Goal: Browse casually

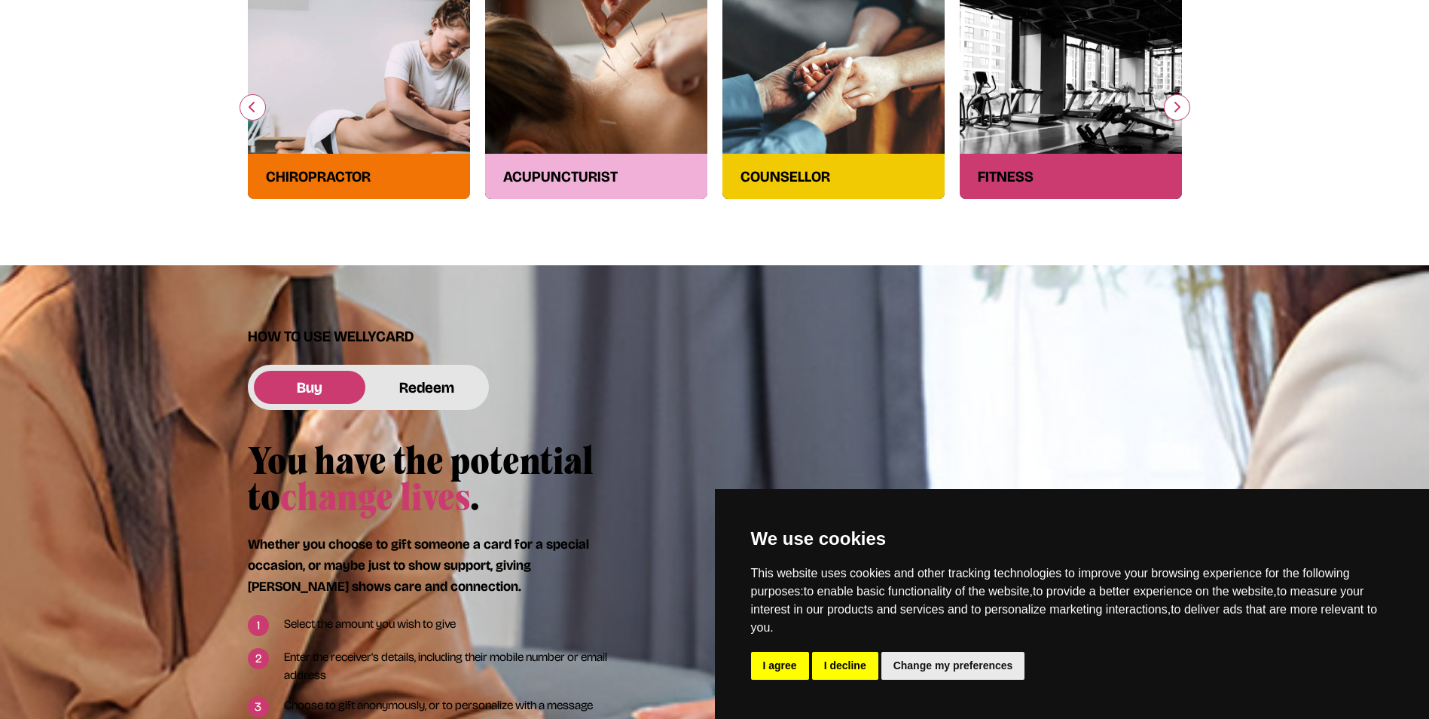
scroll to position [678, 0]
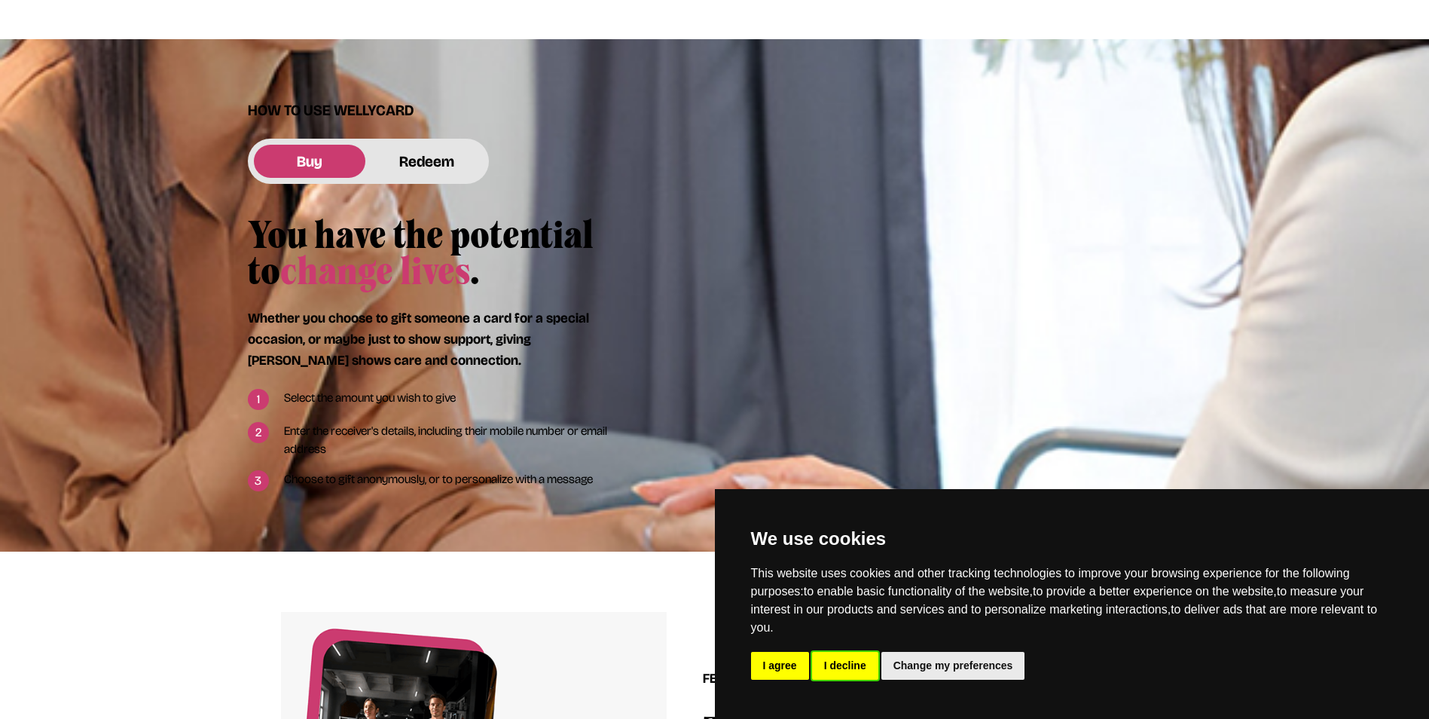
click at [845, 667] on button "I decline" at bounding box center [845, 666] width 66 height 28
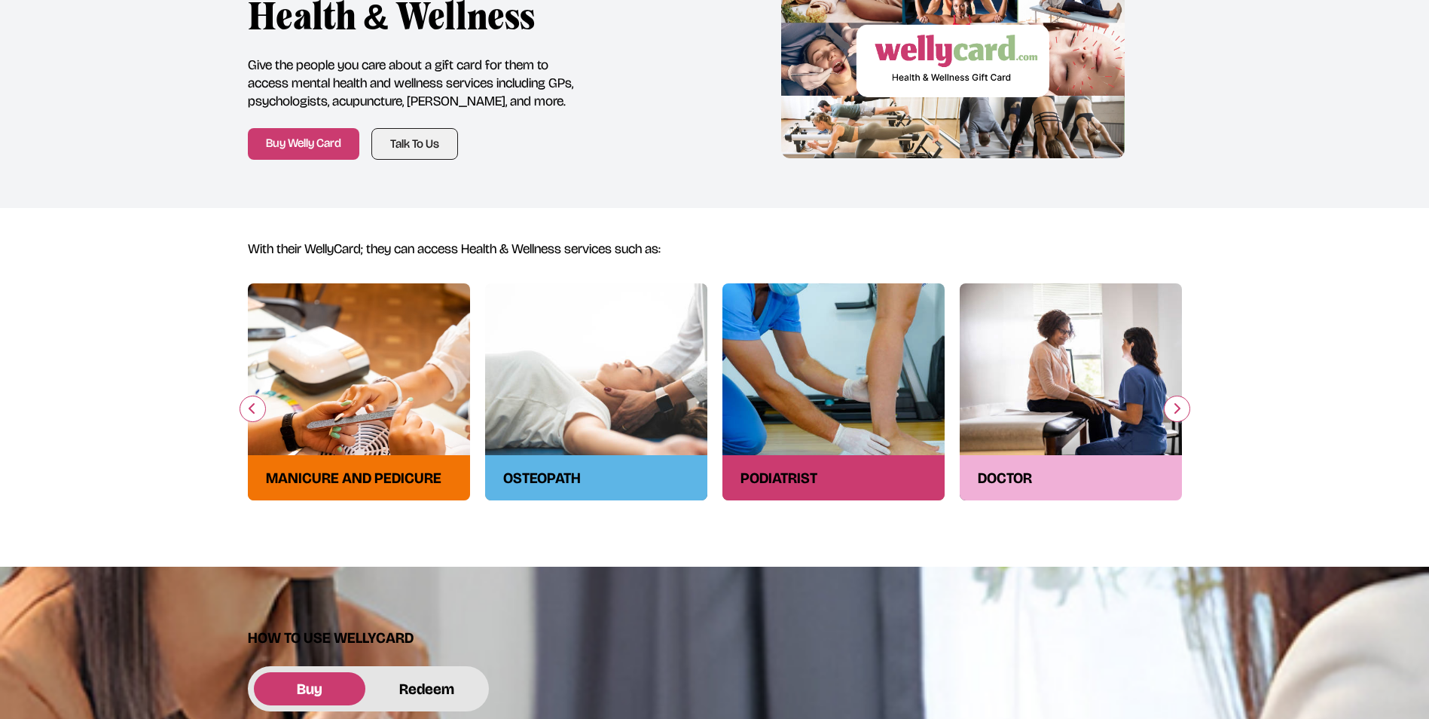
scroll to position [75, 0]
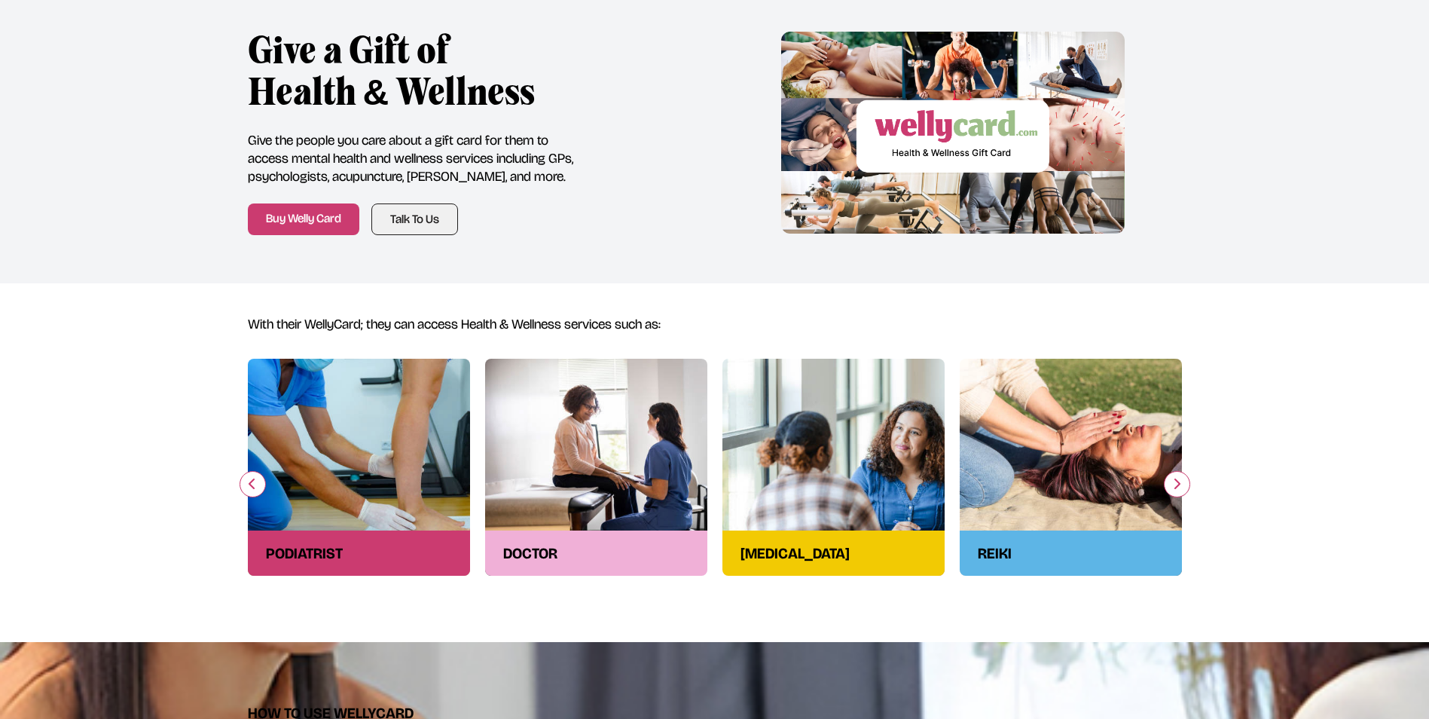
click at [1175, 484] on icon "button" at bounding box center [1176, 484] width 9 height 12
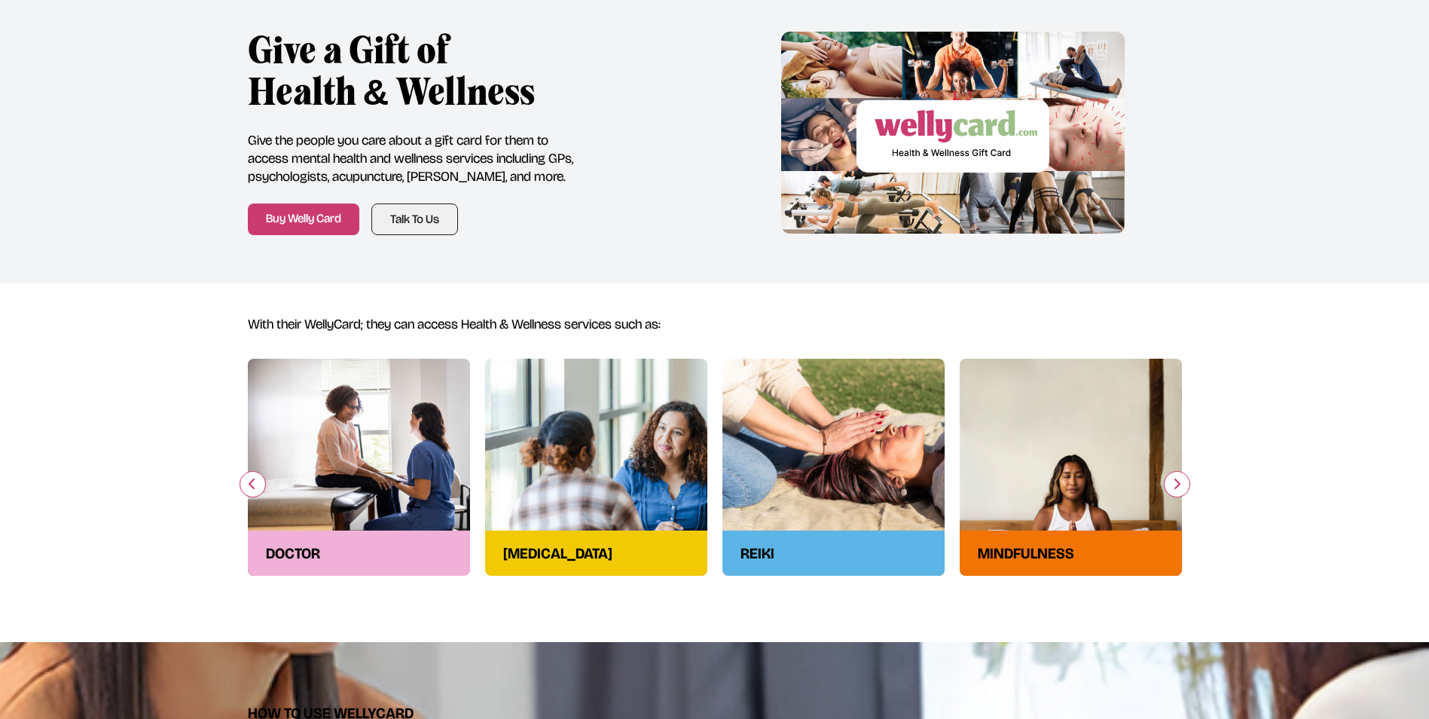
click at [1175, 484] on icon "button" at bounding box center [1176, 484] width 9 height 12
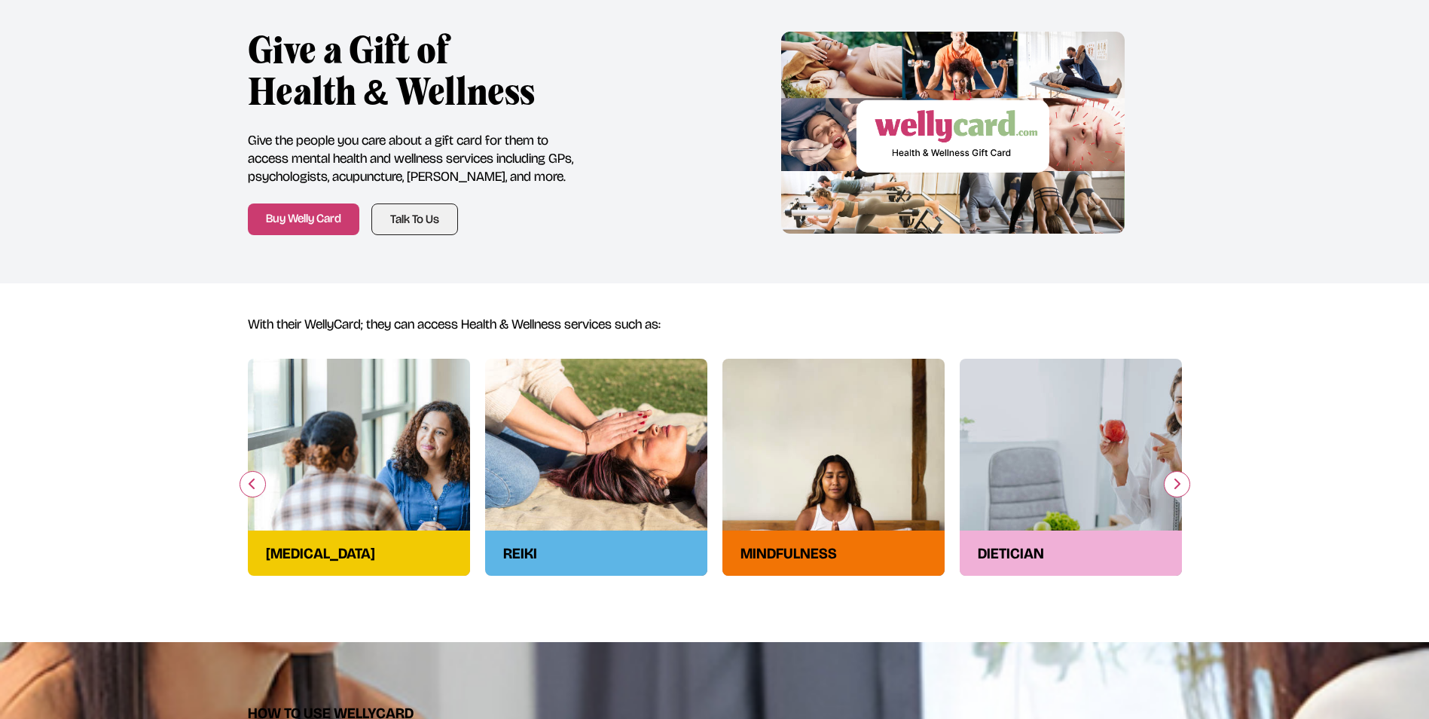
click at [1175, 484] on icon "button" at bounding box center [1176, 484] width 9 height 12
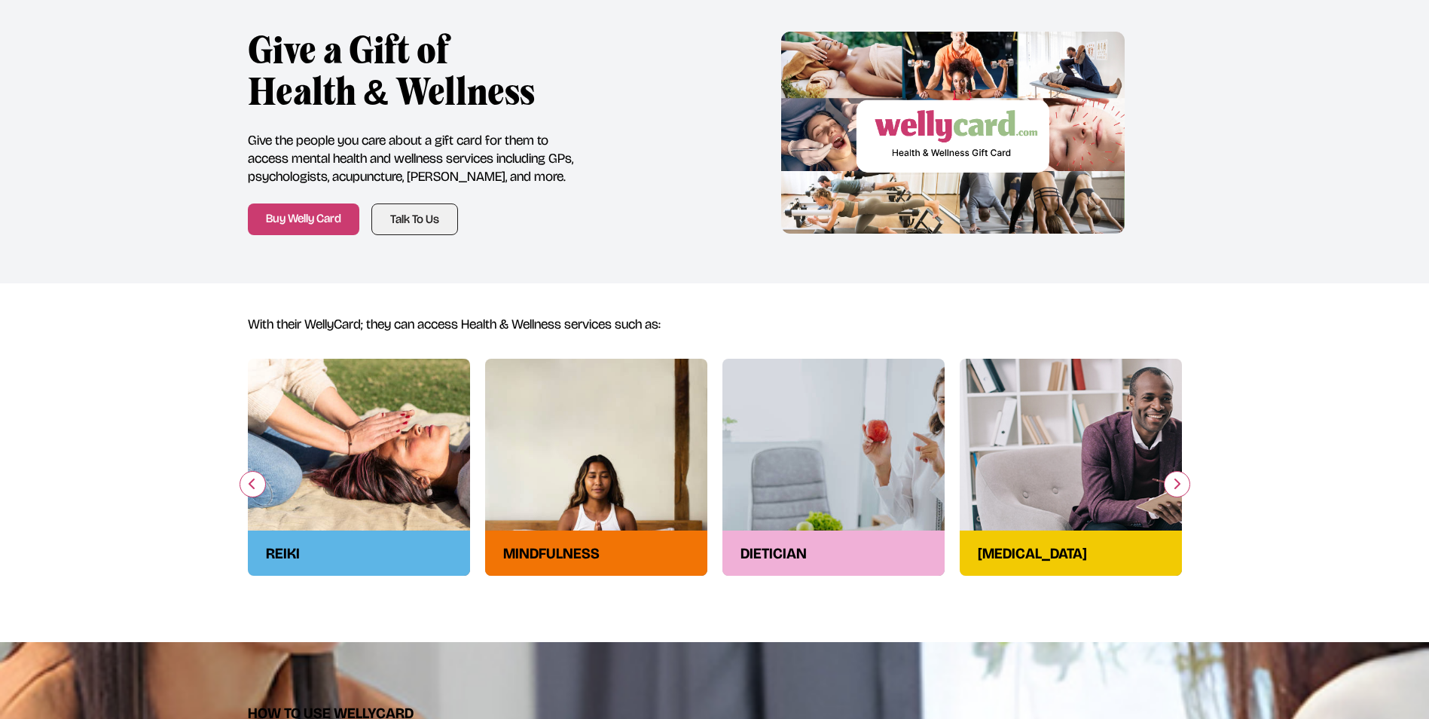
click at [1175, 484] on icon "button" at bounding box center [1176, 484] width 9 height 12
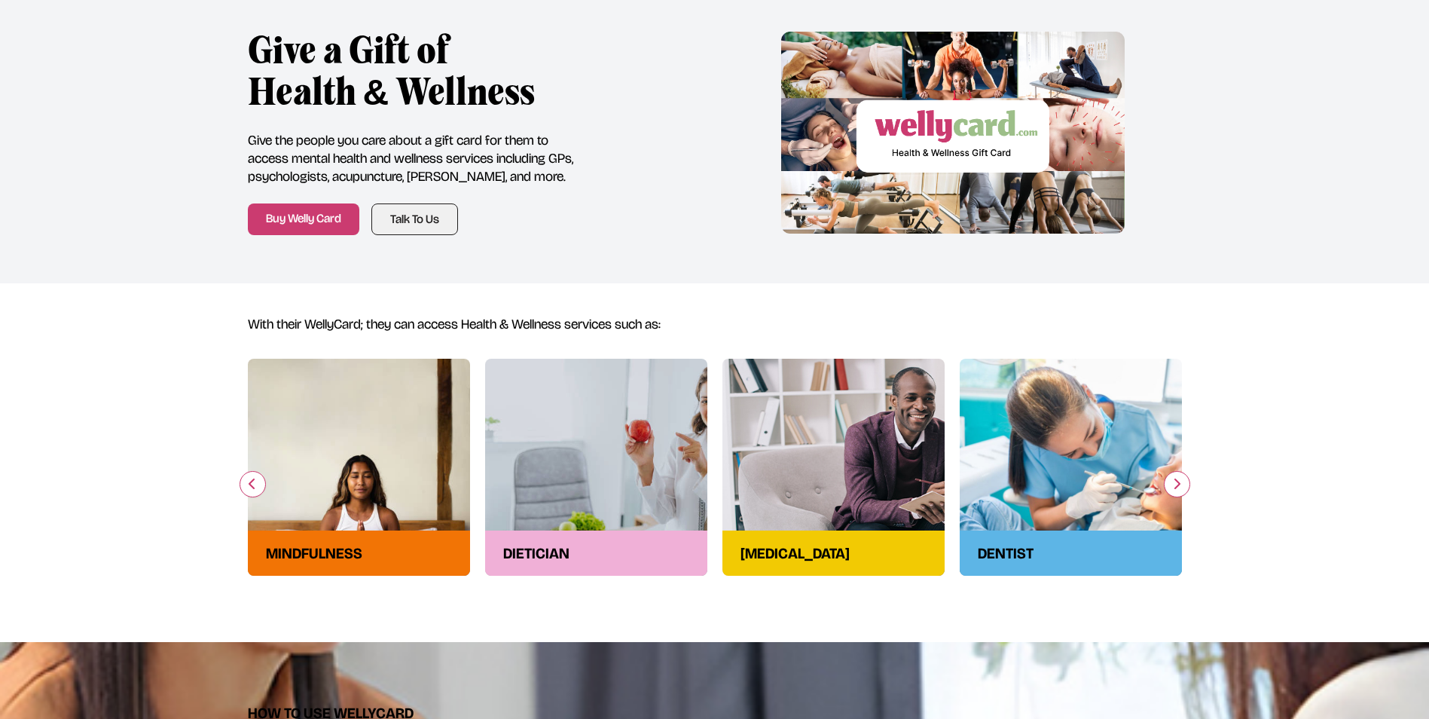
click at [1175, 484] on icon "button" at bounding box center [1176, 484] width 9 height 12
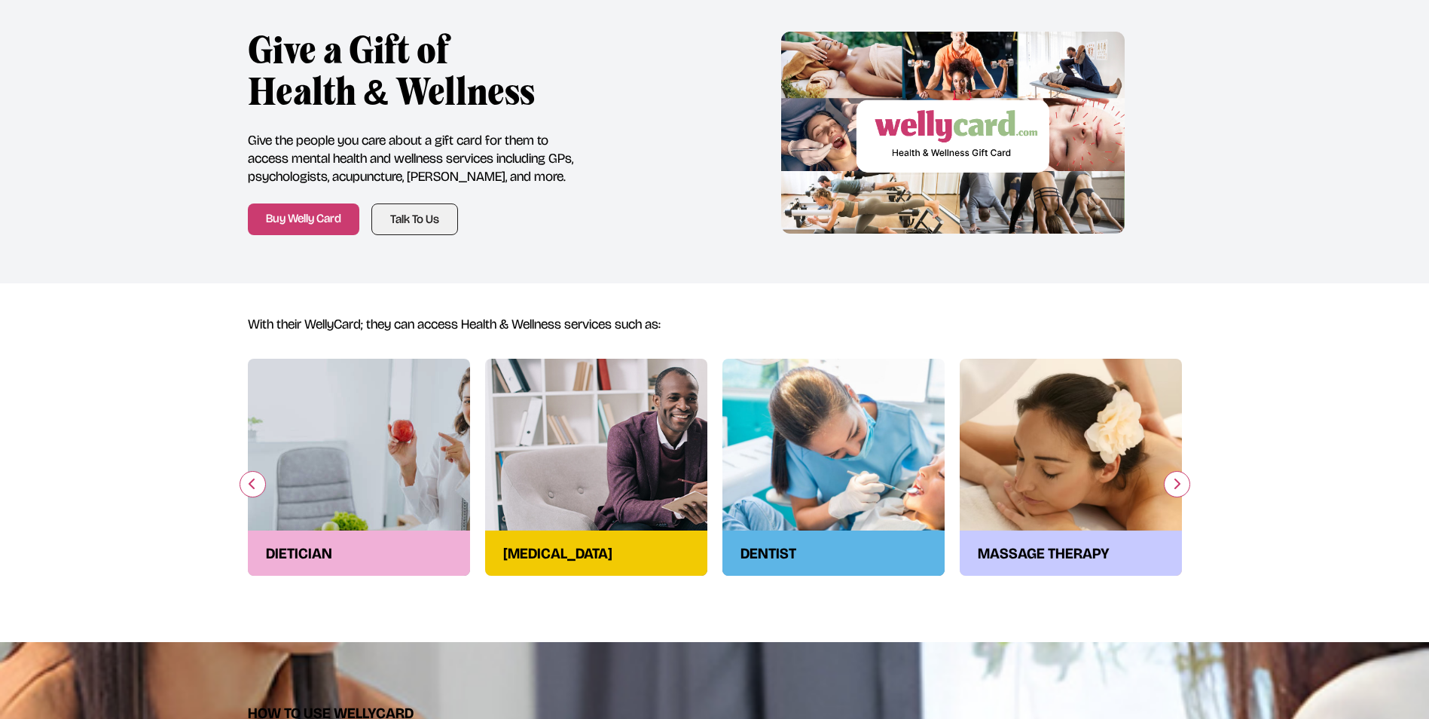
click at [1175, 484] on icon "button" at bounding box center [1176, 484] width 9 height 12
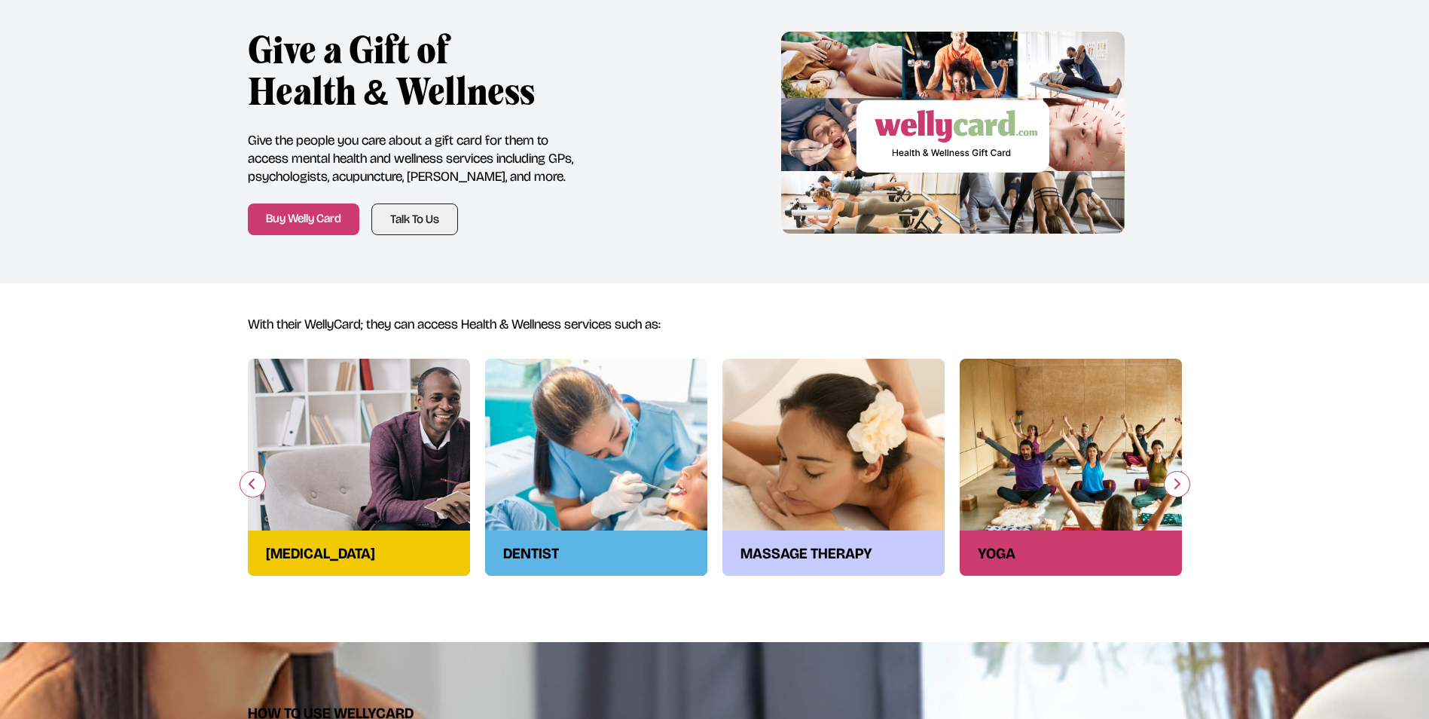
click at [1175, 484] on icon "button" at bounding box center [1176, 484] width 9 height 12
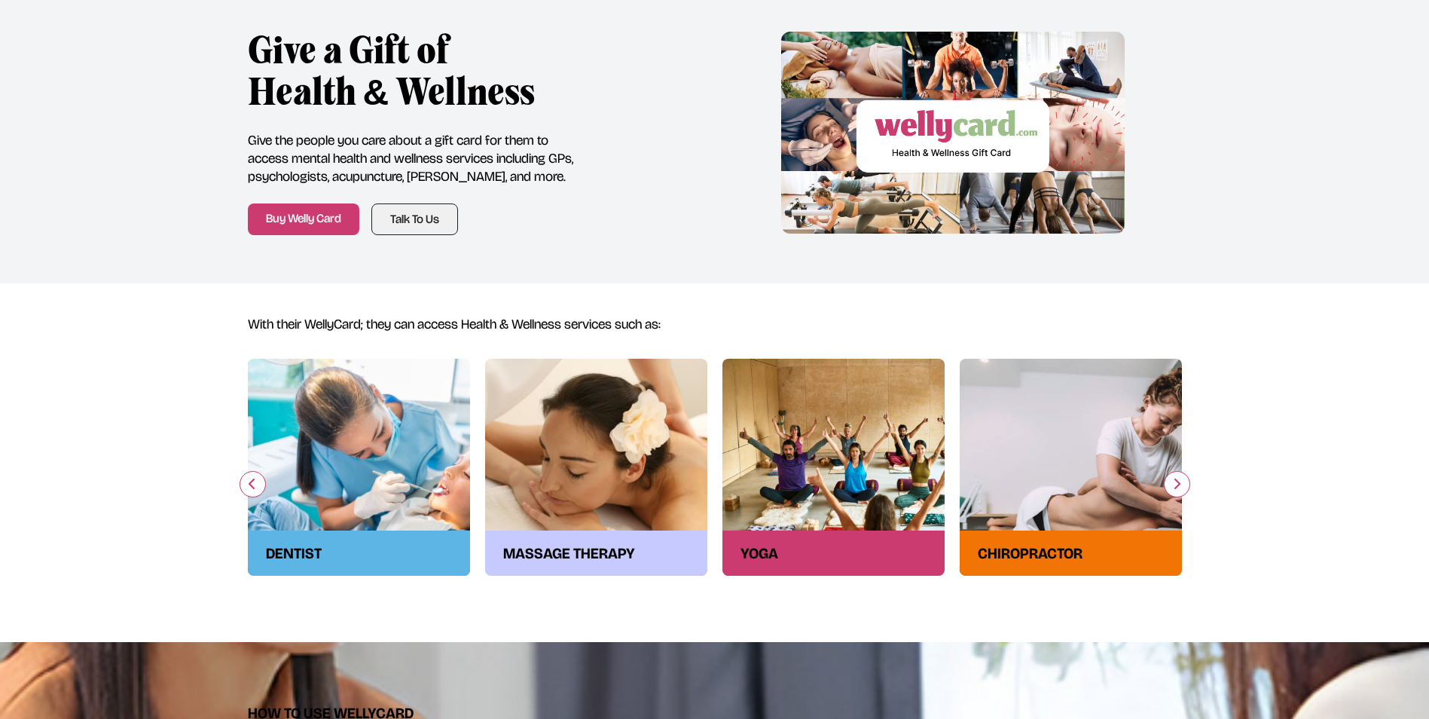
click at [1175, 484] on icon "button" at bounding box center [1176, 484] width 9 height 12
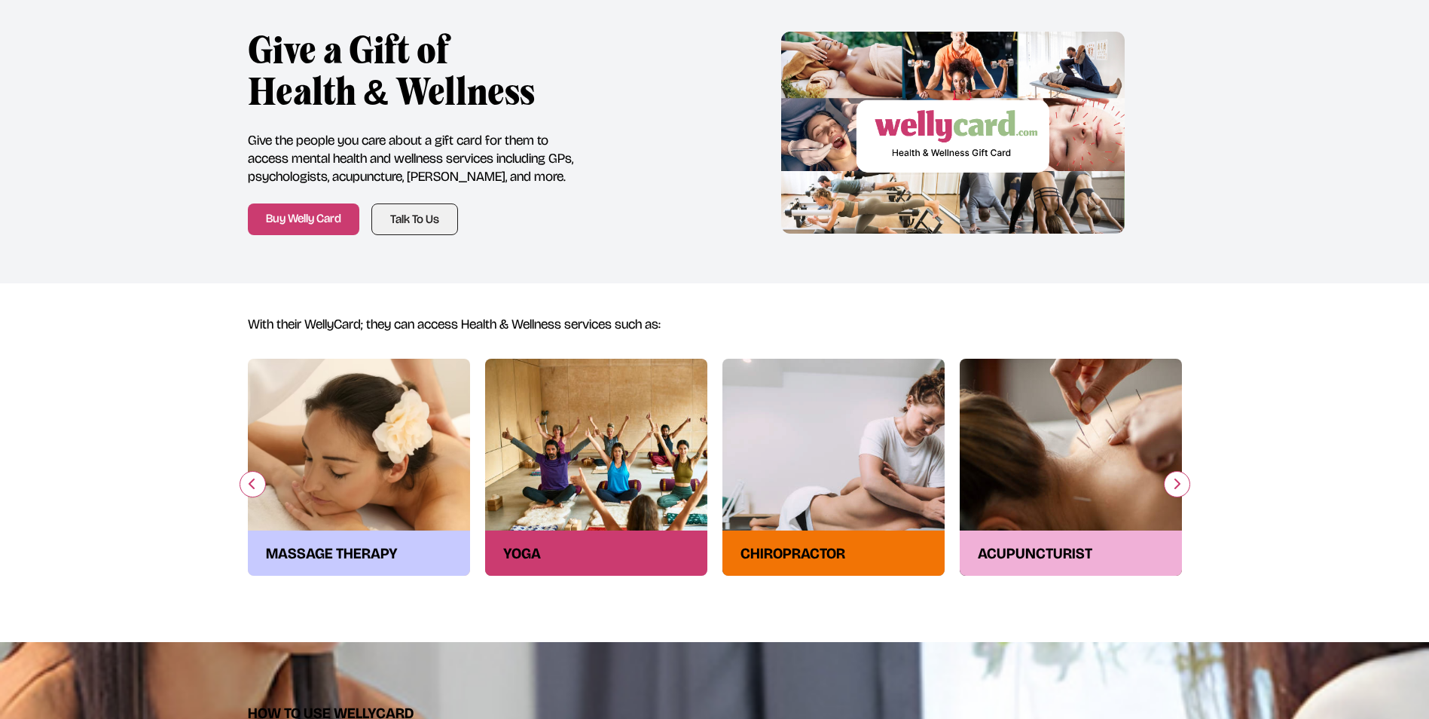
click at [1175, 484] on icon "button" at bounding box center [1176, 484] width 9 height 12
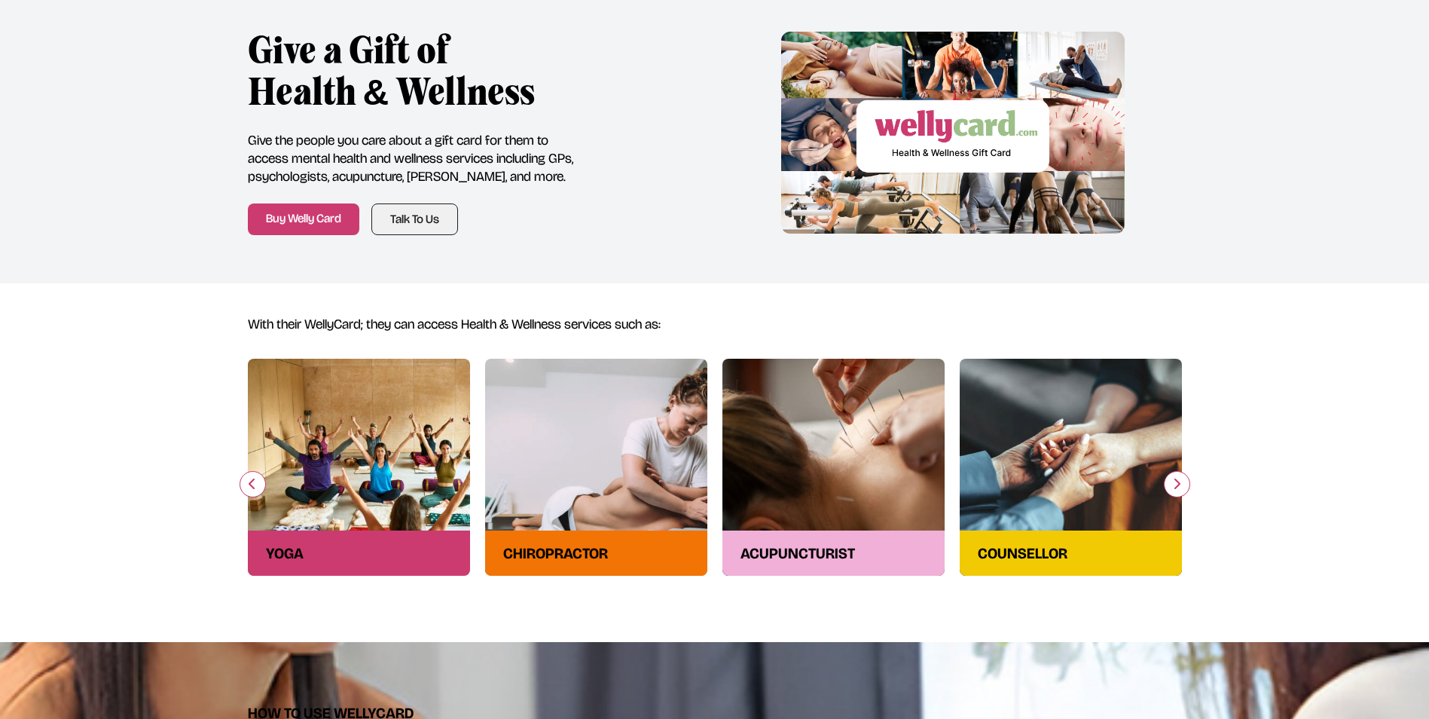
click at [1175, 484] on icon "button" at bounding box center [1176, 484] width 9 height 12
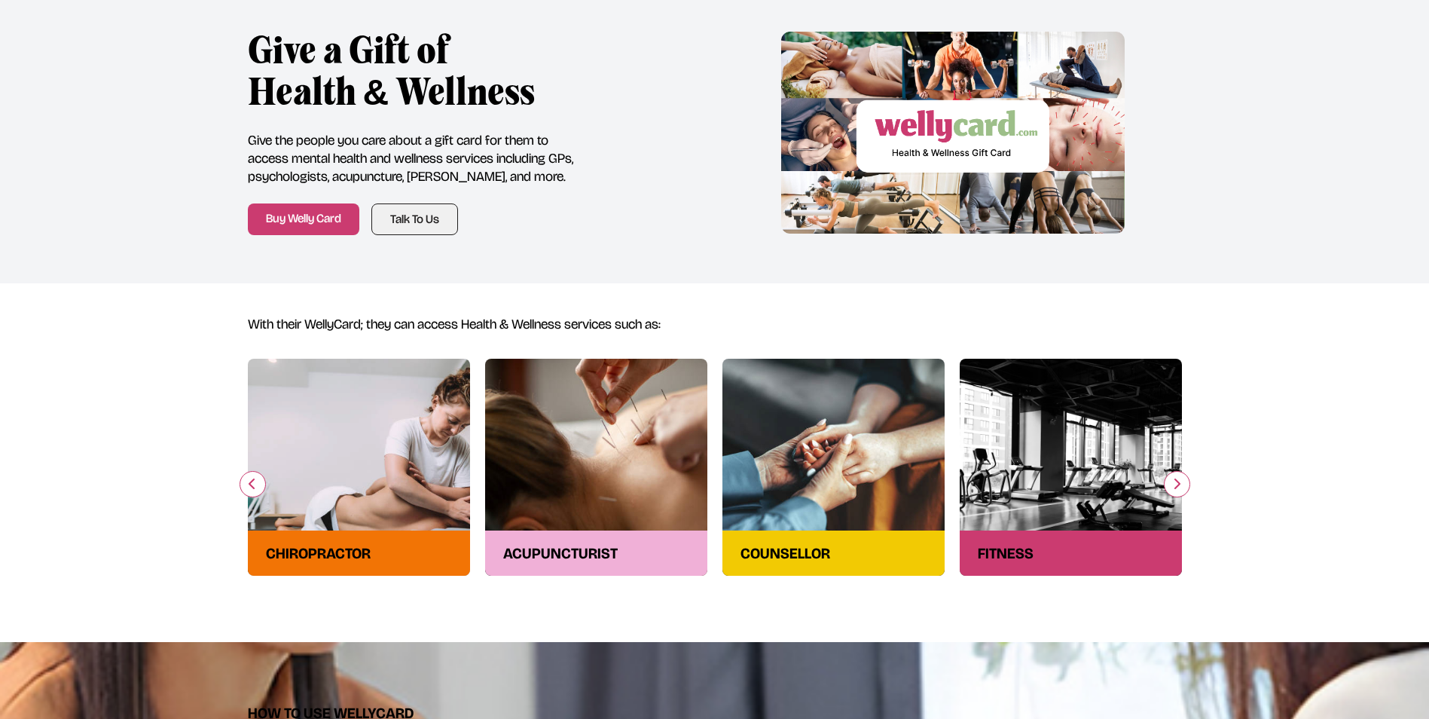
click at [1175, 484] on icon "button" at bounding box center [1176, 484] width 9 height 12
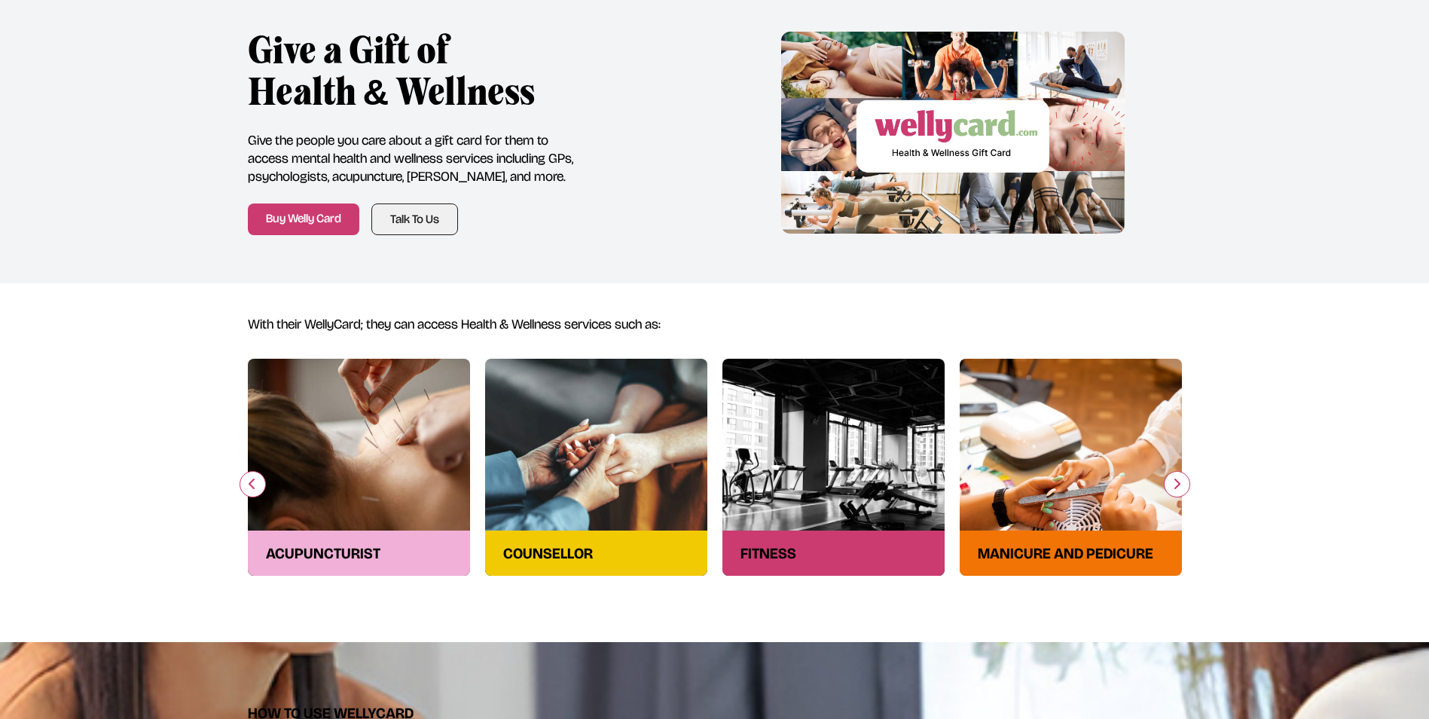
click at [1175, 484] on icon "button" at bounding box center [1176, 484] width 9 height 12
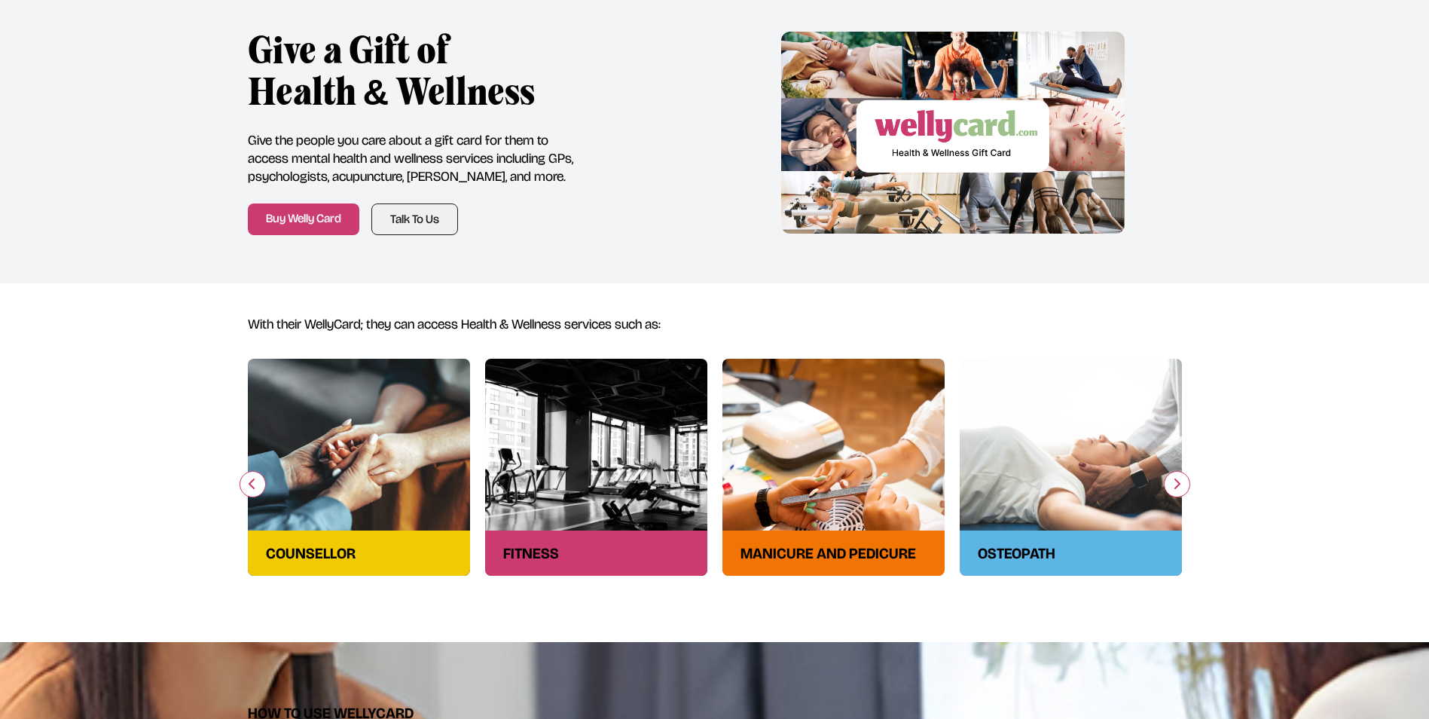
click at [1175, 484] on icon "button" at bounding box center [1176, 484] width 9 height 12
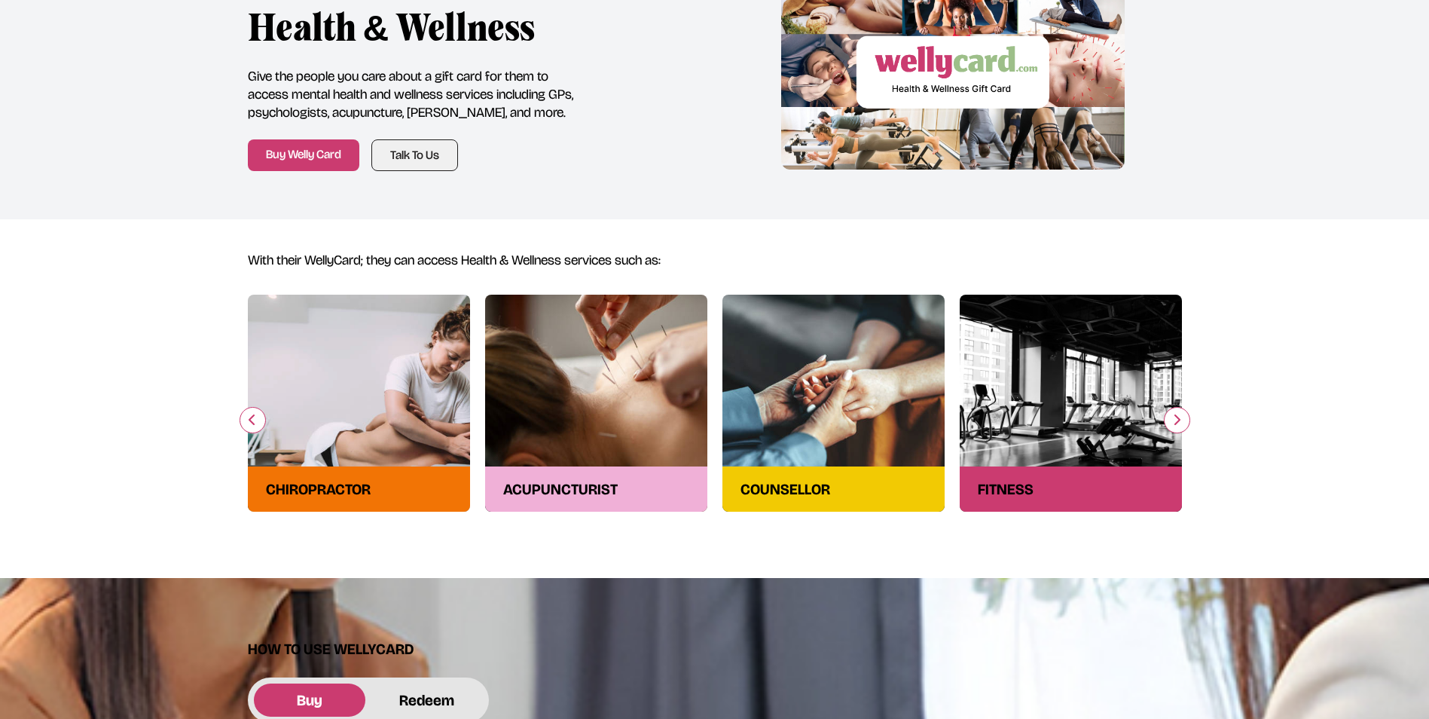
scroll to position [0, 0]
